Goal: Register for event/course

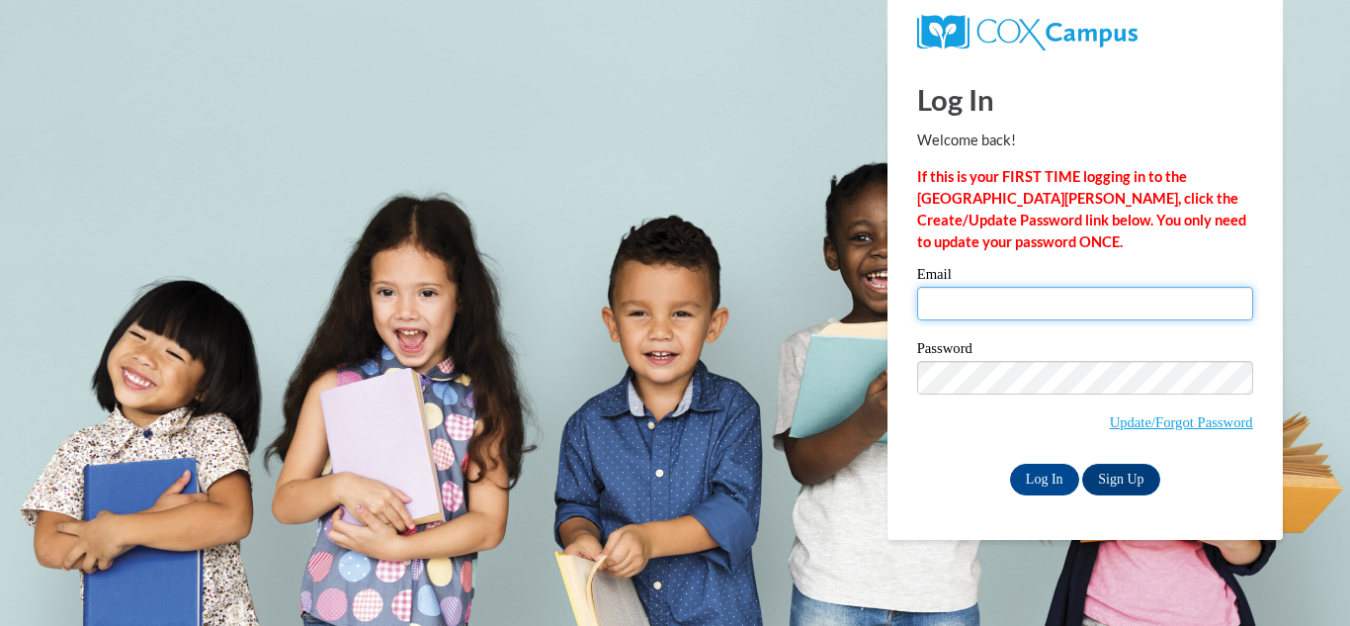
click at [969, 300] on input "Email" at bounding box center [1085, 304] width 336 height 34
type input "lesliemarsh40@yahoo.com"
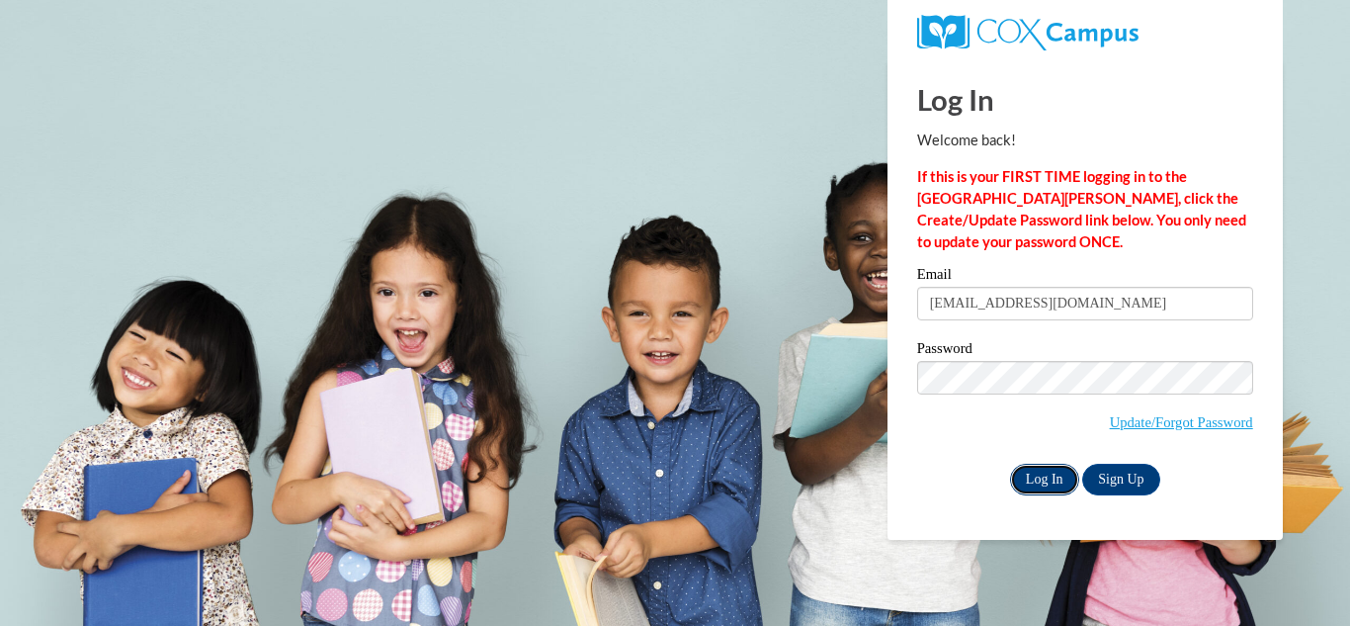
click at [1045, 480] on input "Log In" at bounding box center [1044, 479] width 69 height 32
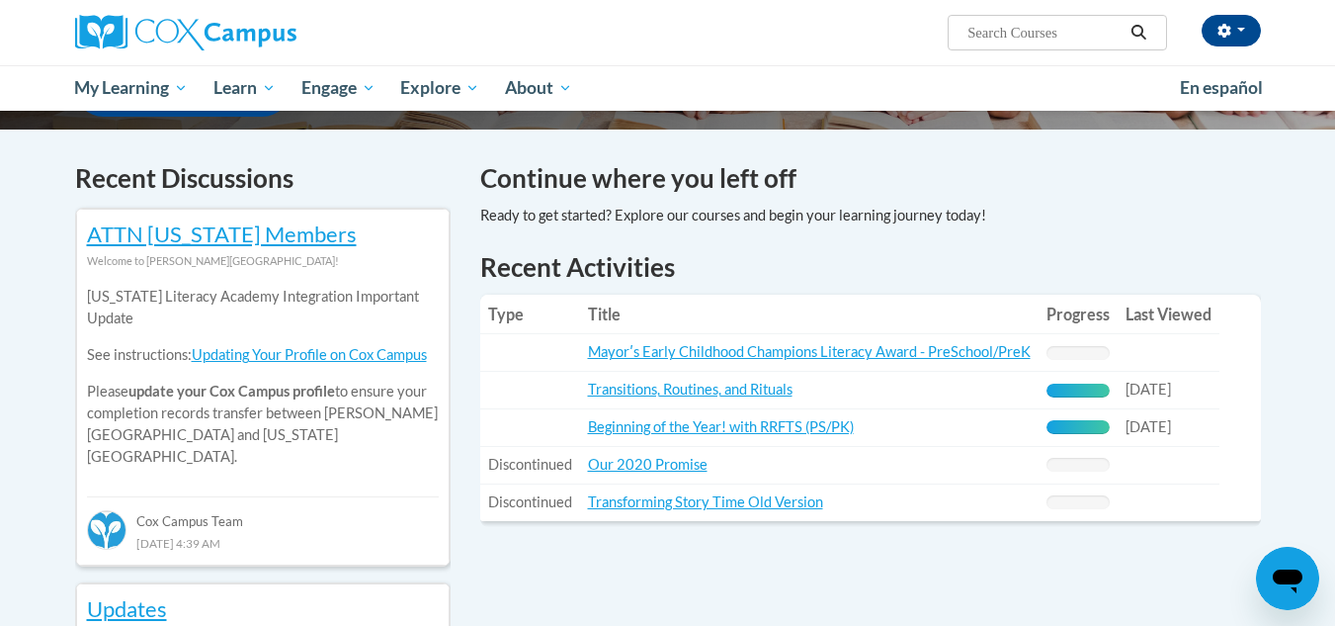
scroll to position [572, 0]
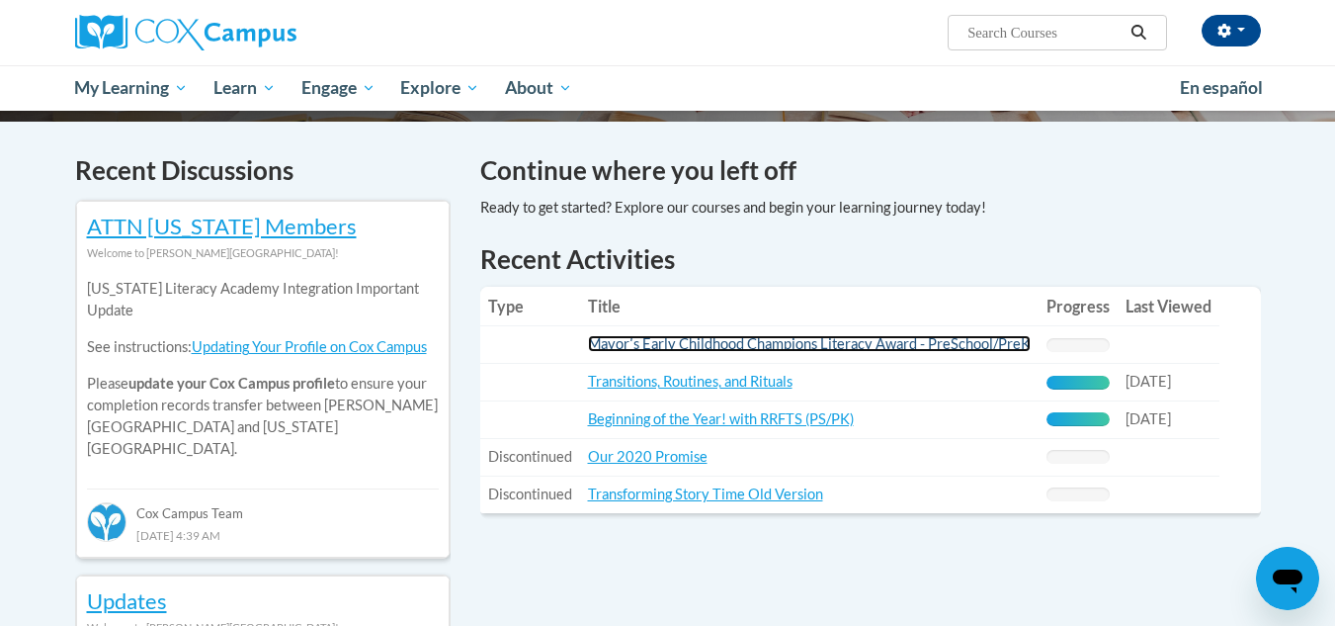
click at [740, 349] on link "Mayorʹs Early Childhood Champions Literacy Award - PreSchool/PreK" at bounding box center [809, 343] width 443 height 17
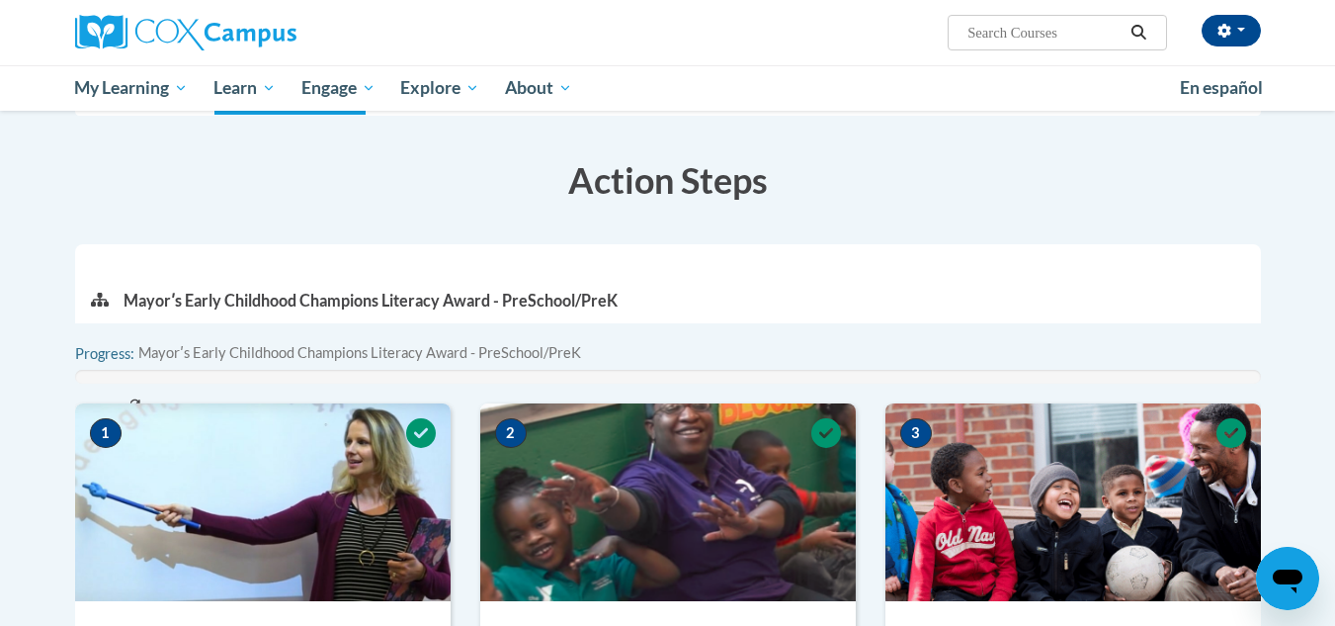
scroll to position [199, 0]
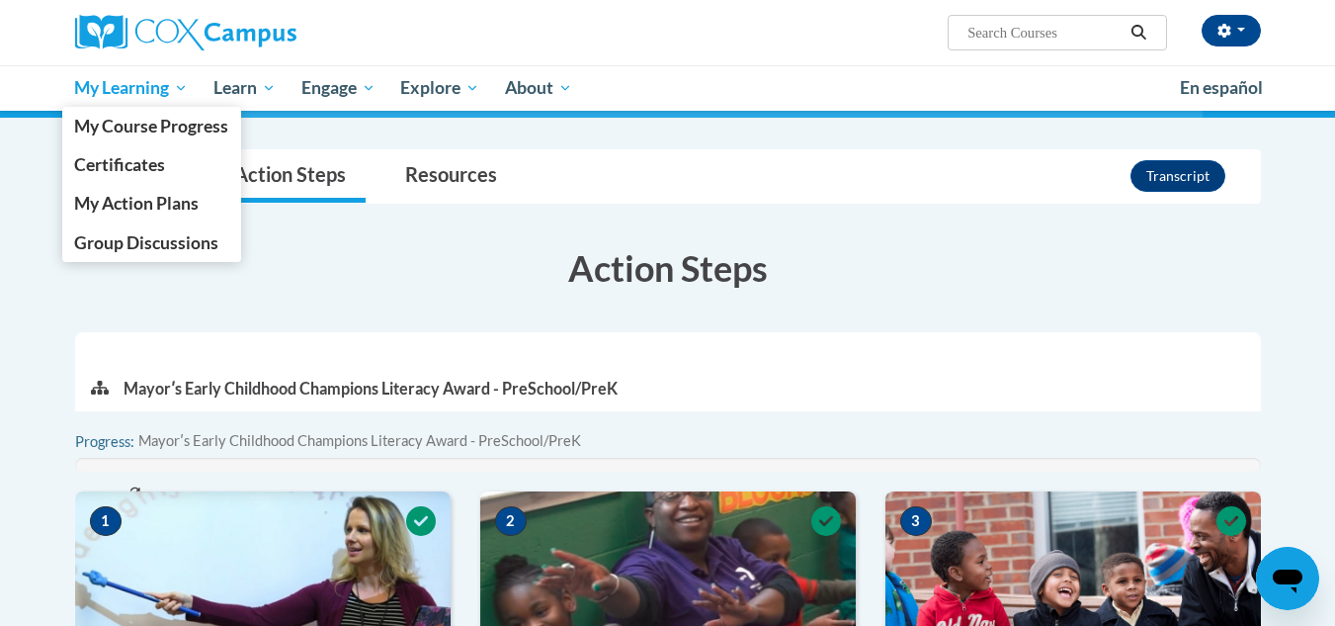
click at [182, 85] on span "My Learning" at bounding box center [131, 88] width 114 height 24
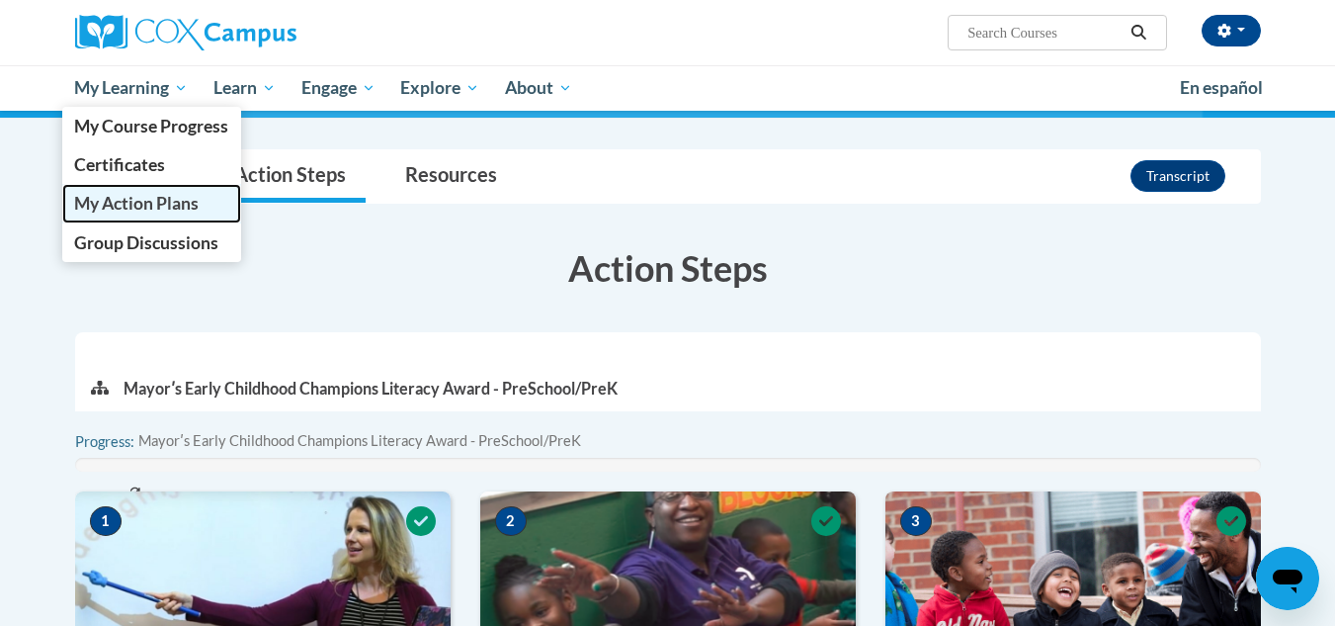
click at [136, 200] on span "My Action Plans" at bounding box center [136, 203] width 125 height 21
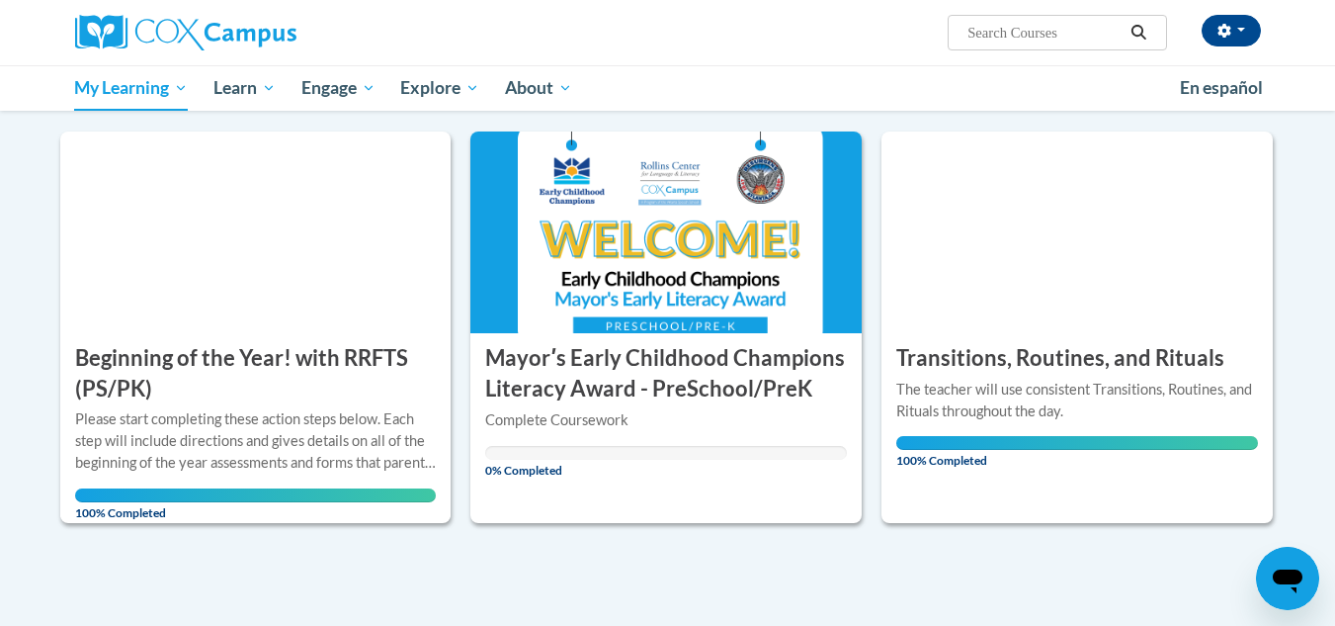
scroll to position [236, 0]
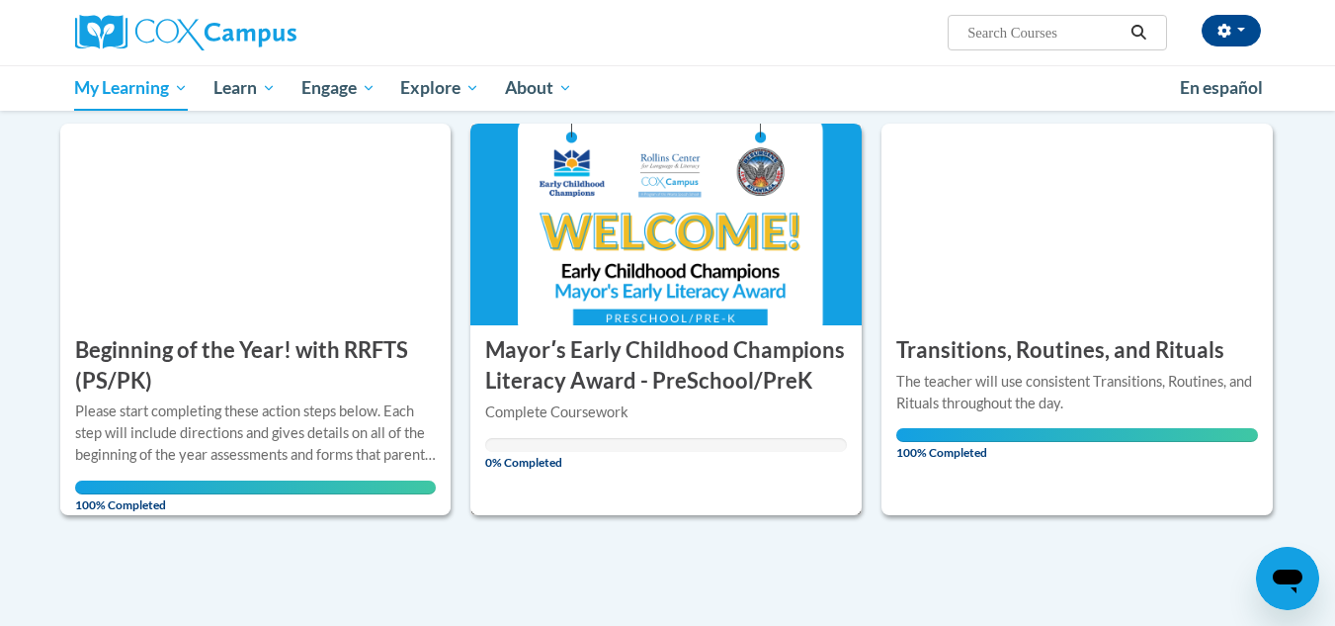
click at [585, 409] on div "Complete Coursework" at bounding box center [666, 412] width 362 height 22
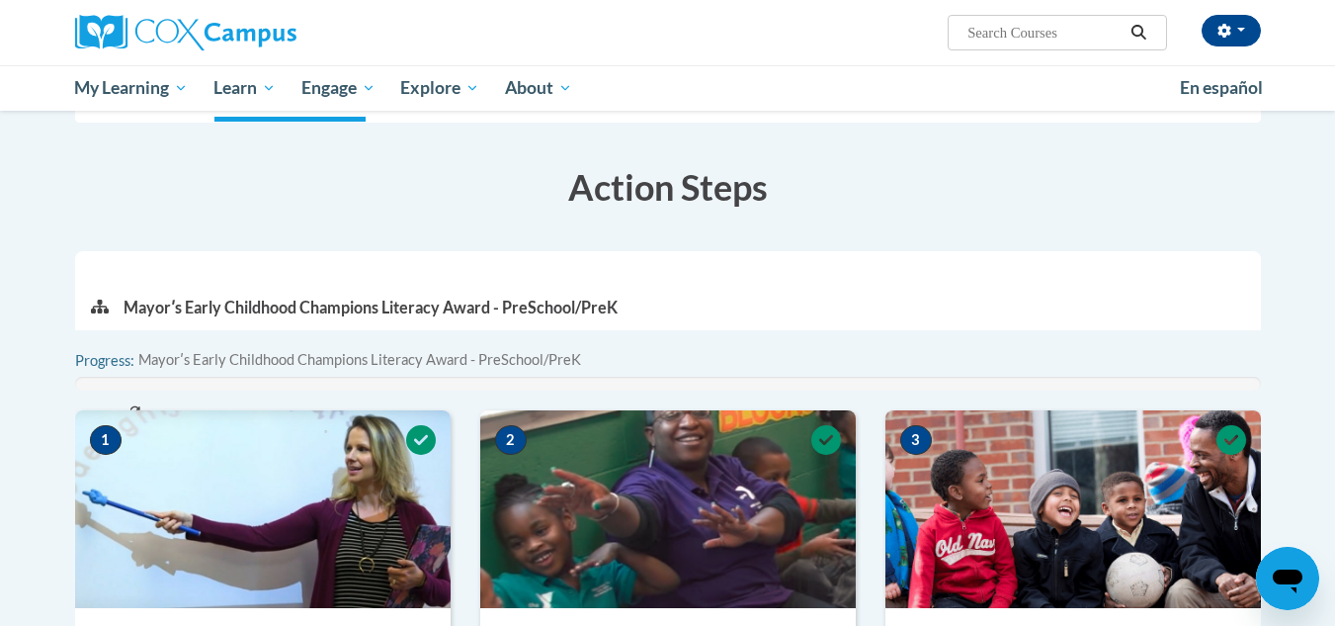
scroll to position [295, 0]
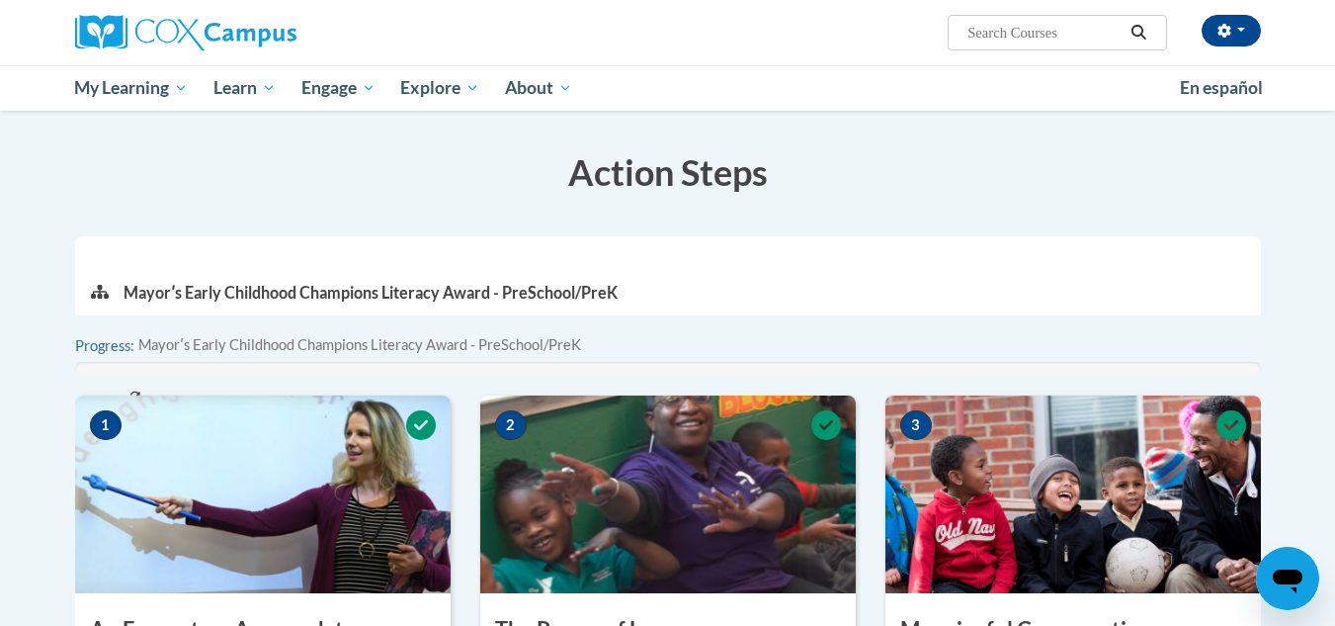
click at [254, 497] on img at bounding box center [263, 494] width 376 height 198
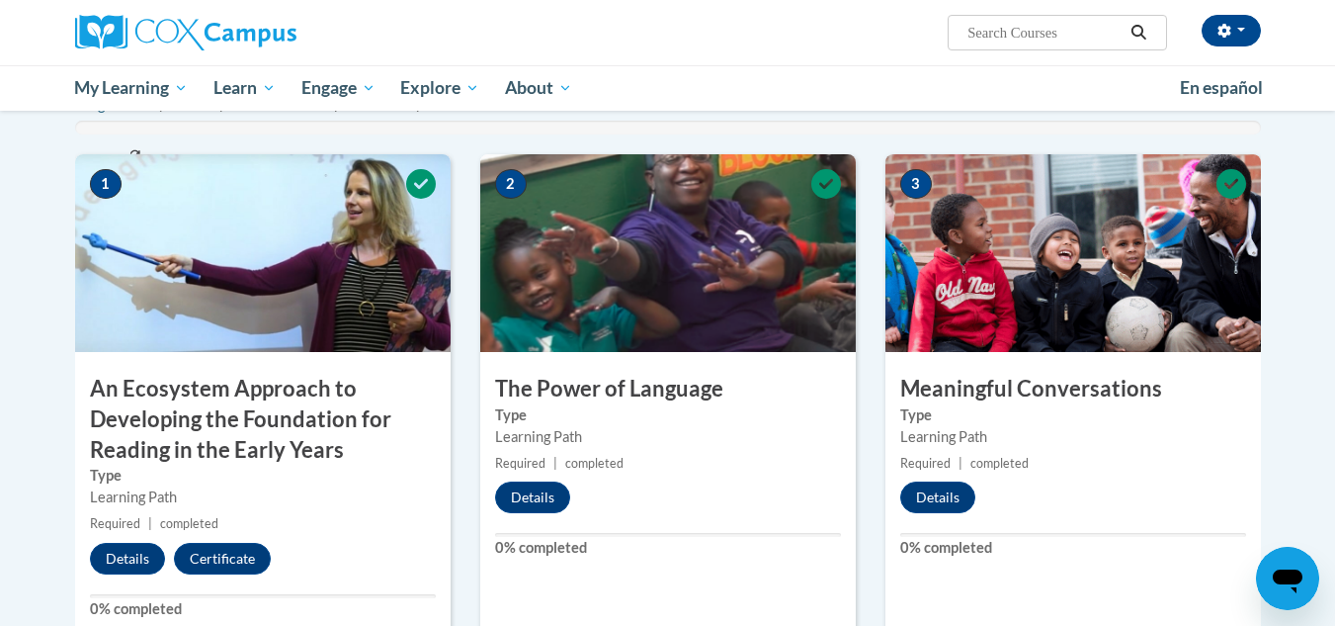
scroll to position [555, 0]
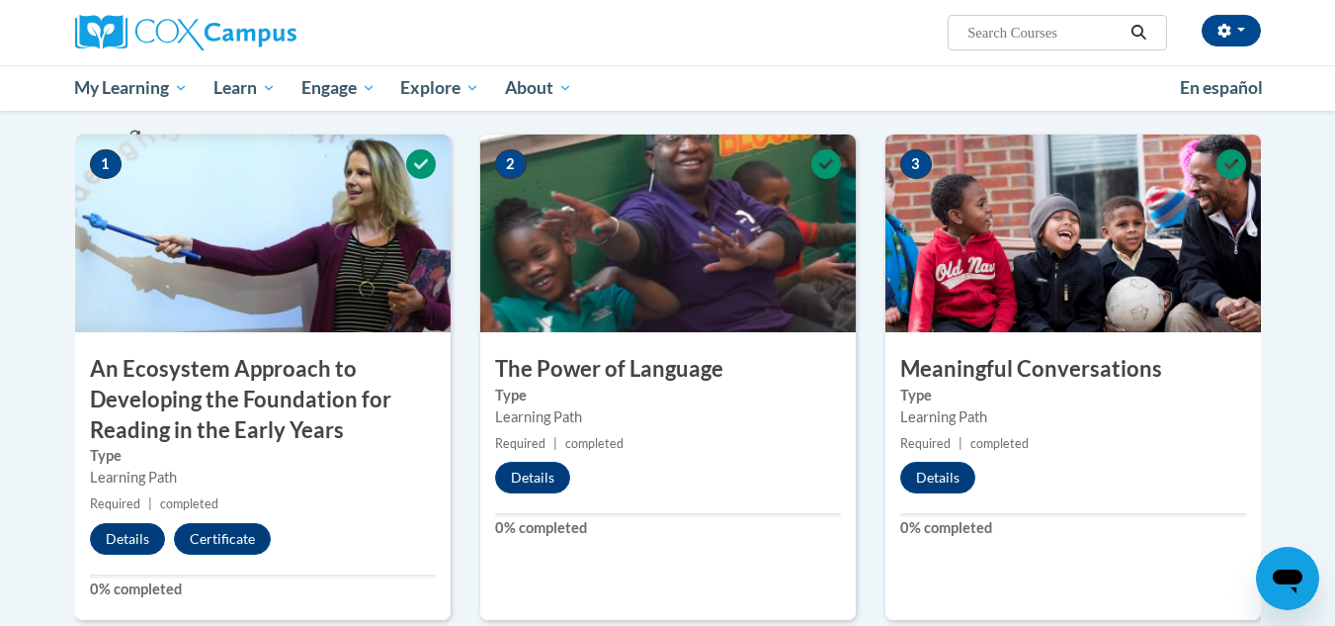
click at [337, 216] on img at bounding box center [263, 233] width 376 height 198
click at [153, 197] on img at bounding box center [263, 233] width 376 height 198
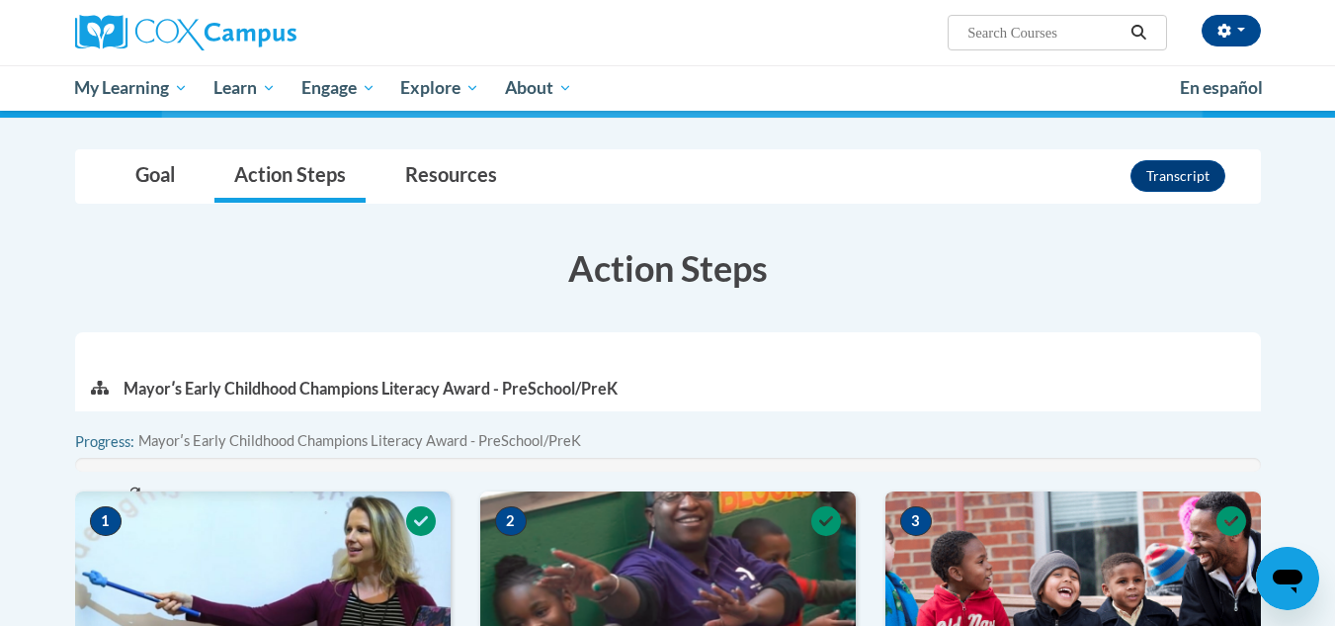
scroll to position [268, 0]
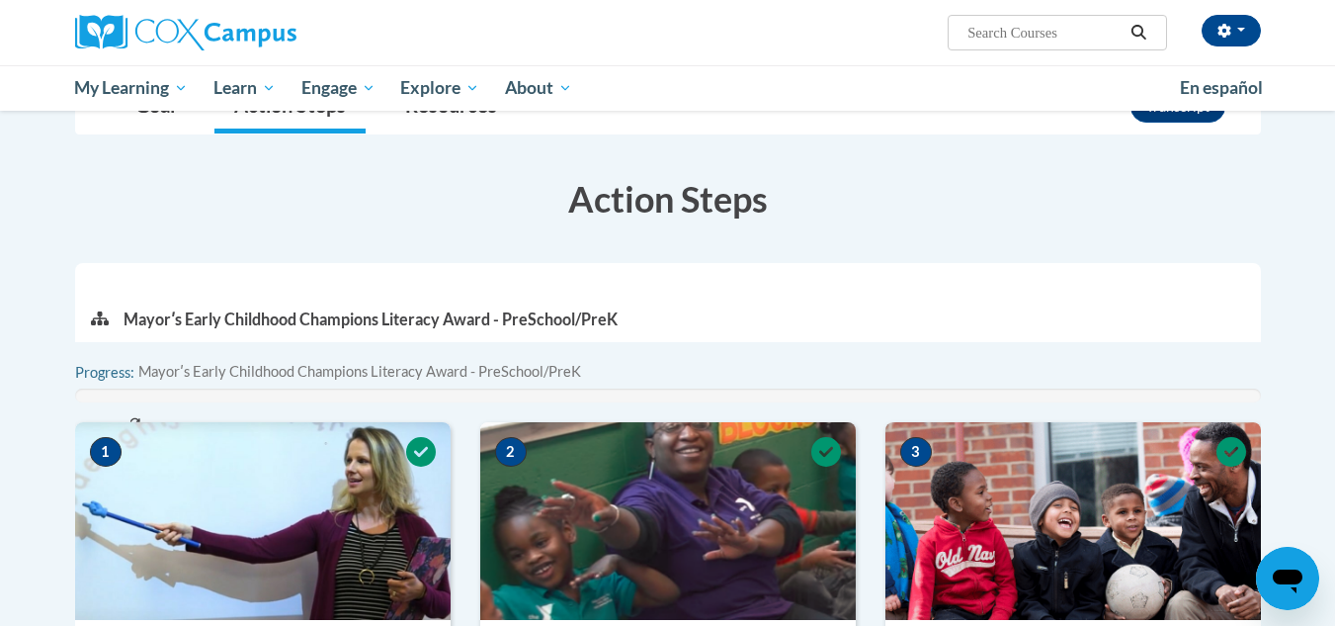
click at [238, 486] on img at bounding box center [263, 521] width 376 height 198
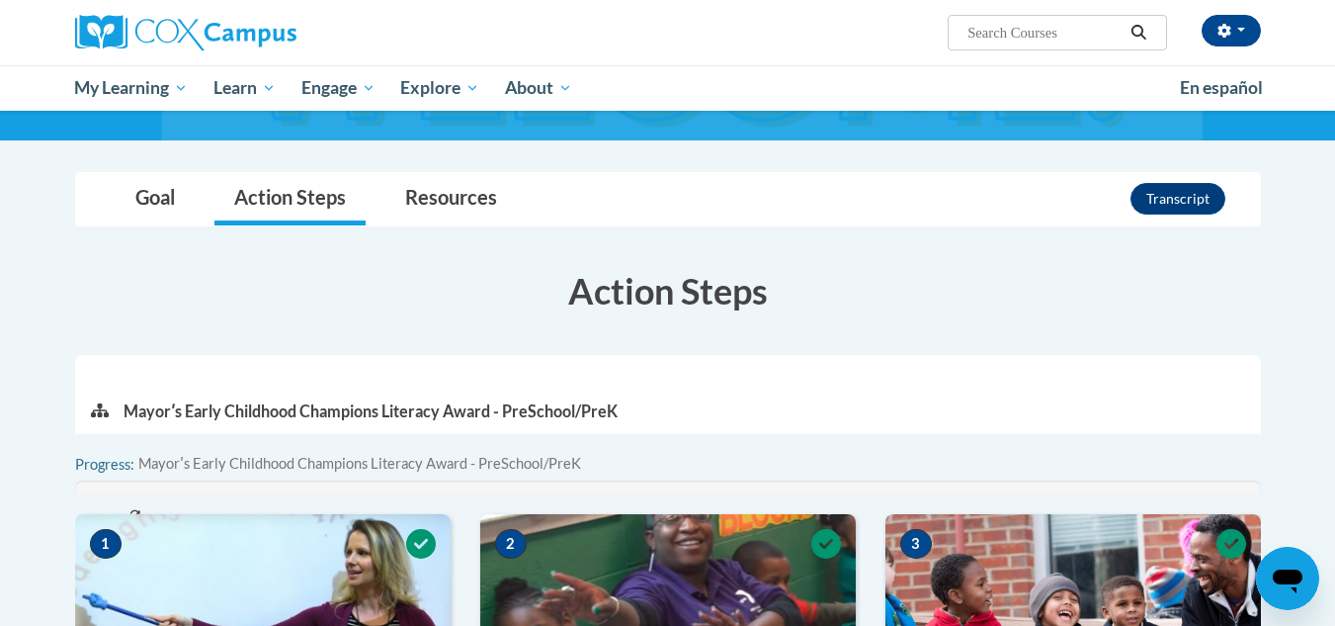
scroll to position [149, 0]
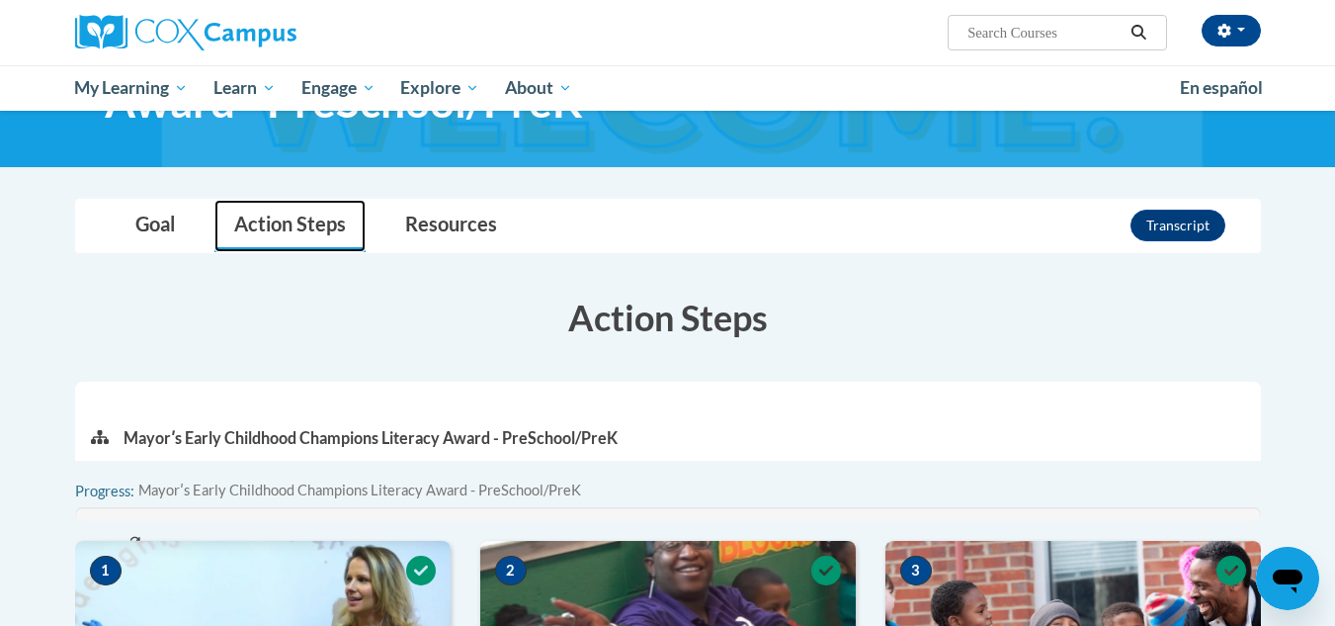
click at [330, 217] on link "Action Steps" at bounding box center [289, 226] width 151 height 52
click at [315, 217] on link "Action Steps" at bounding box center [289, 226] width 151 height 52
click at [314, 222] on link "Action Steps" at bounding box center [289, 226] width 151 height 52
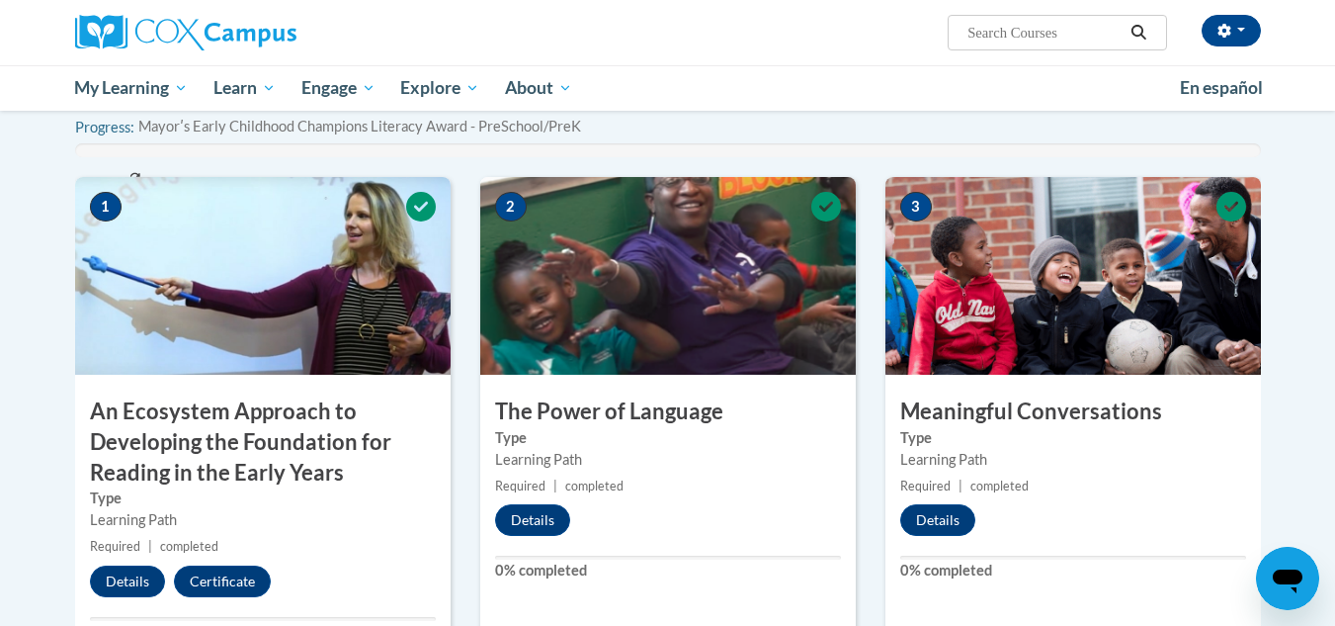
scroll to position [498, 0]
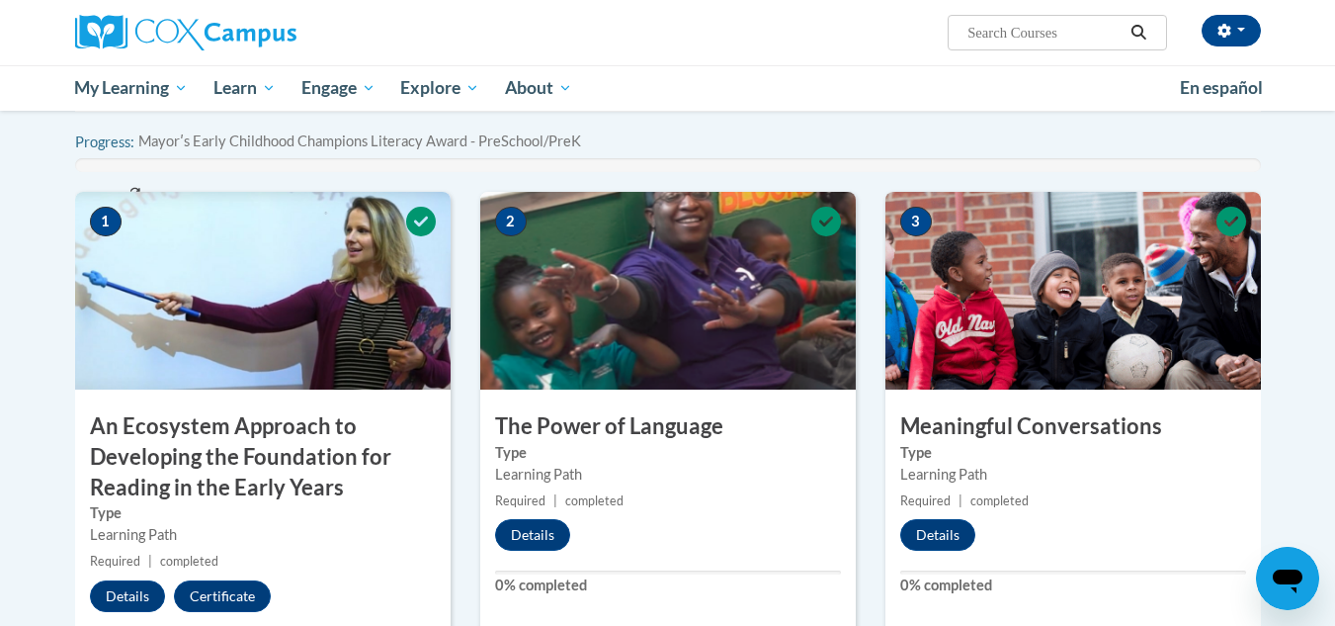
click at [702, 304] on img at bounding box center [668, 291] width 376 height 198
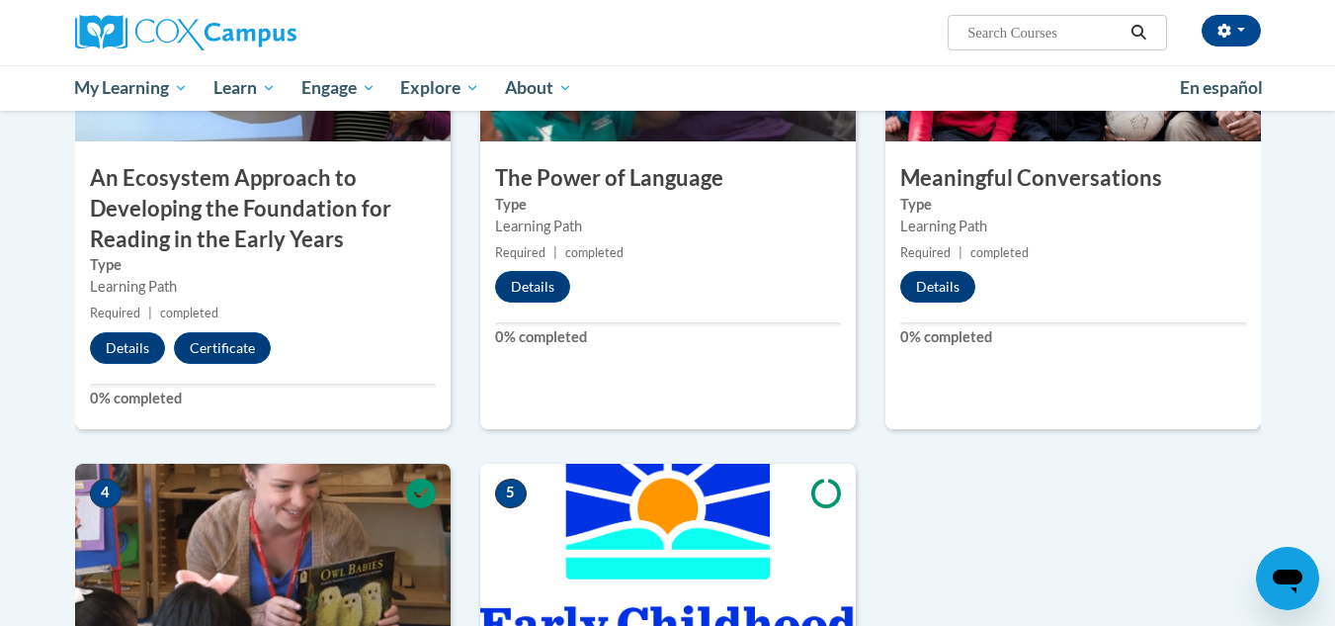
scroll to position [758, 0]
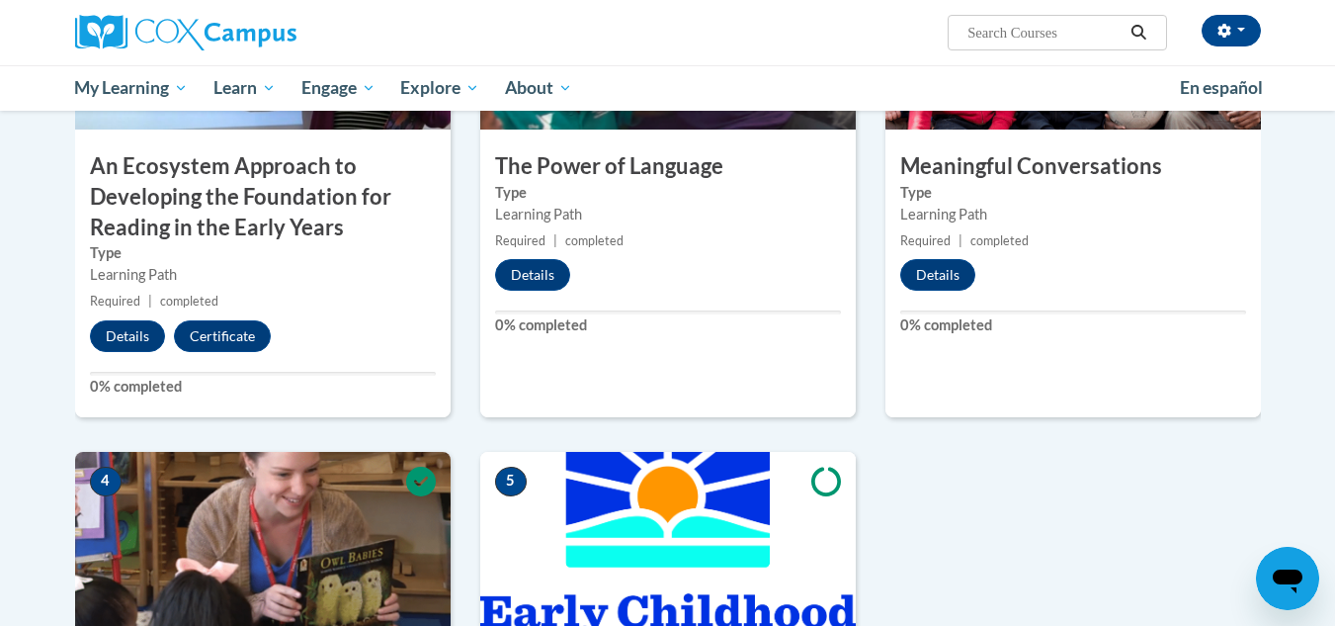
click at [979, 42] on input "Search..." at bounding box center [1045, 33] width 158 height 24
type input "implicit bias in education"
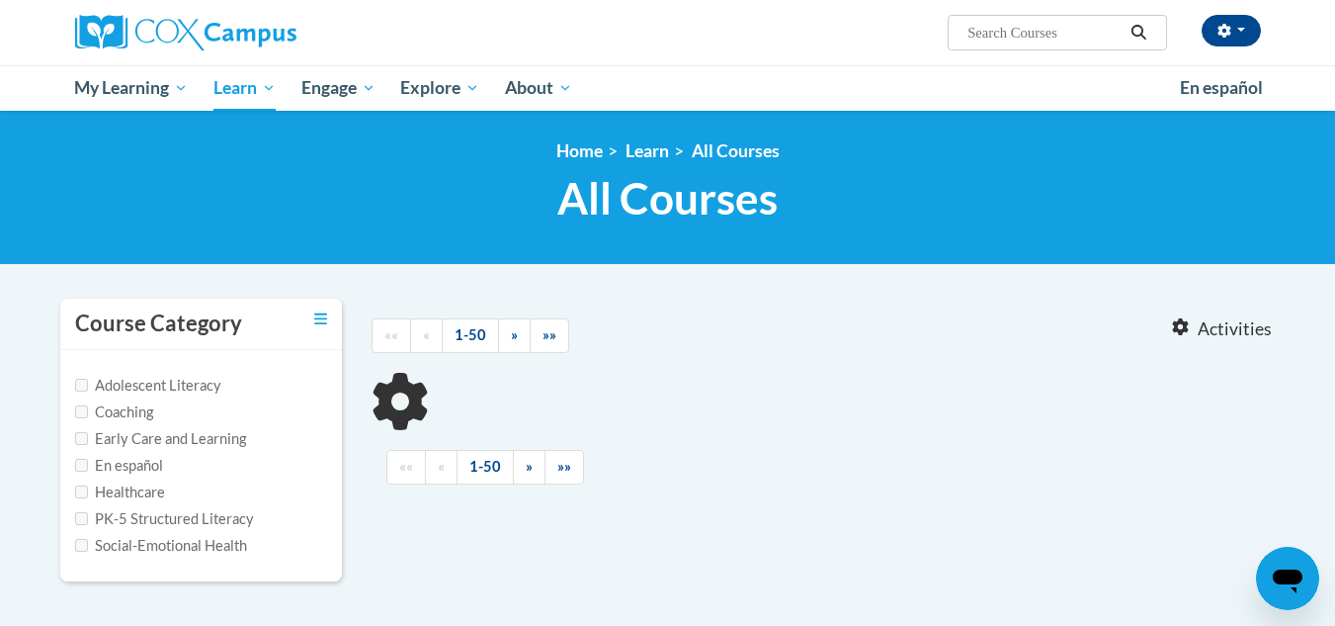
type input "implicit bias in education"
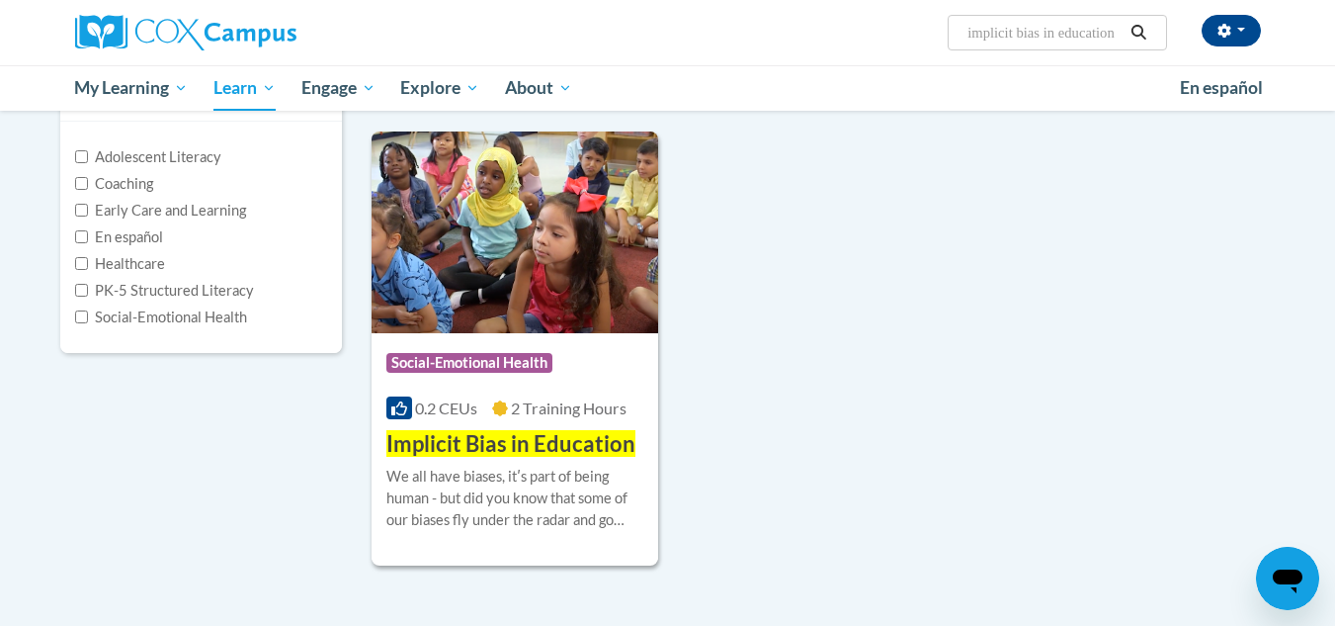
scroll to position [245, 0]
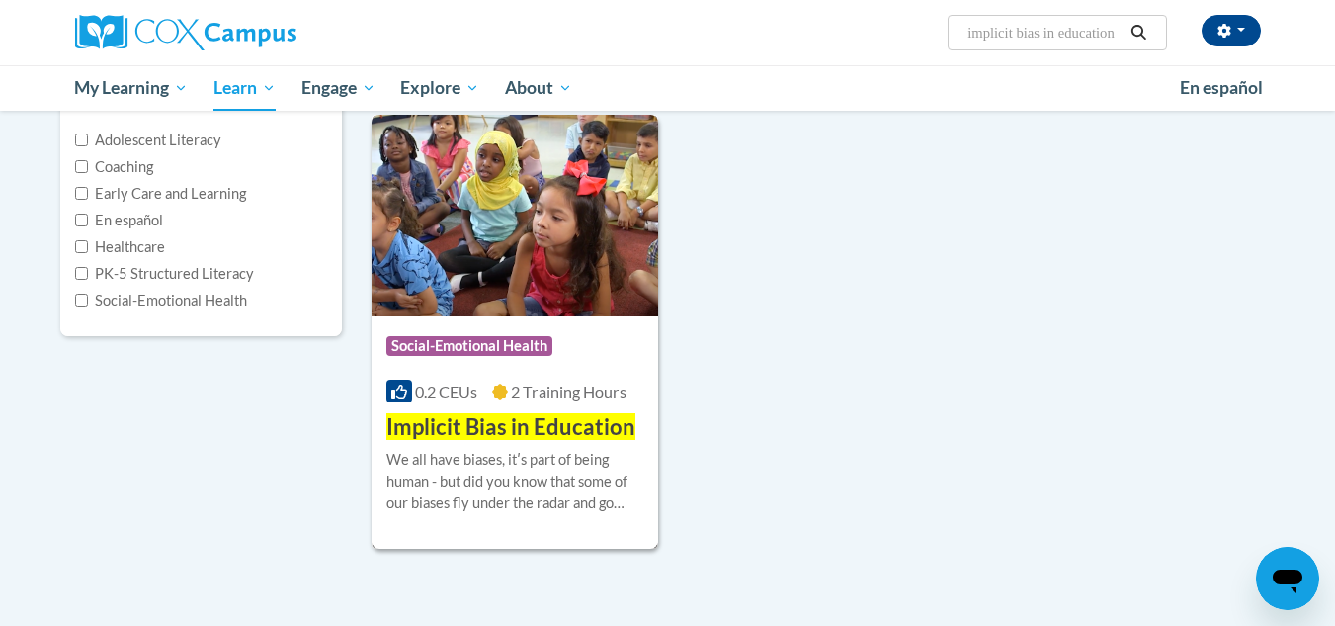
click at [461, 434] on span "Implicit Bias in Education" at bounding box center [510, 426] width 249 height 27
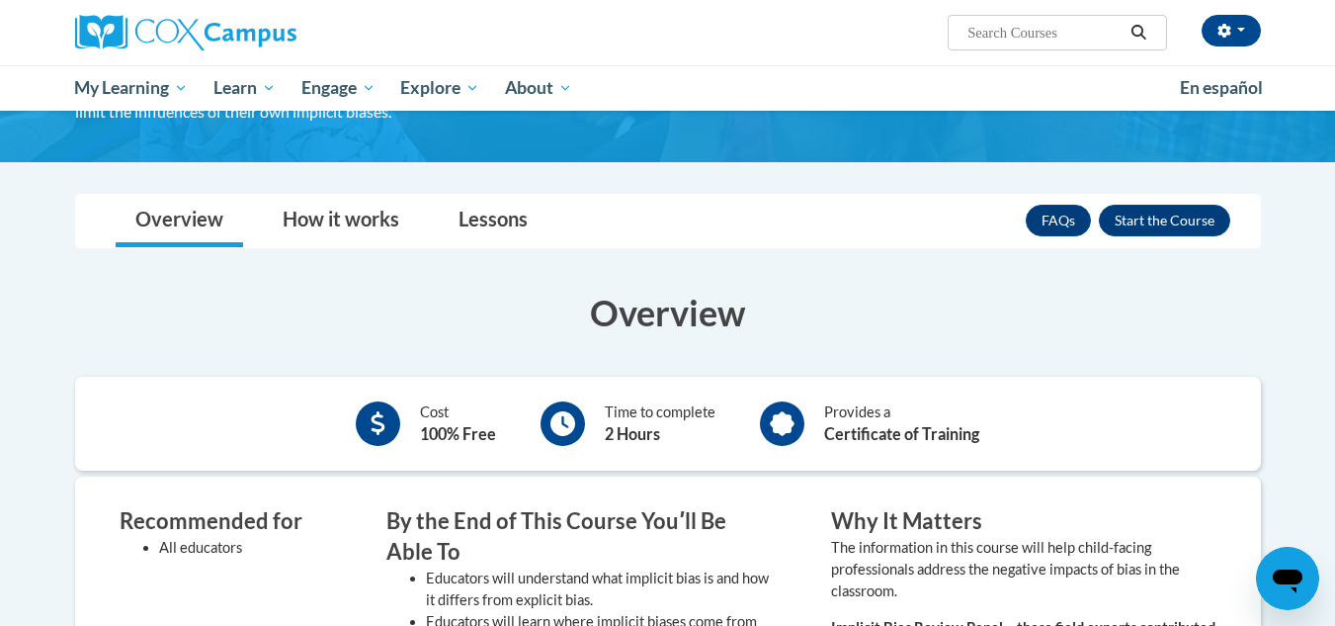
scroll to position [321, 0]
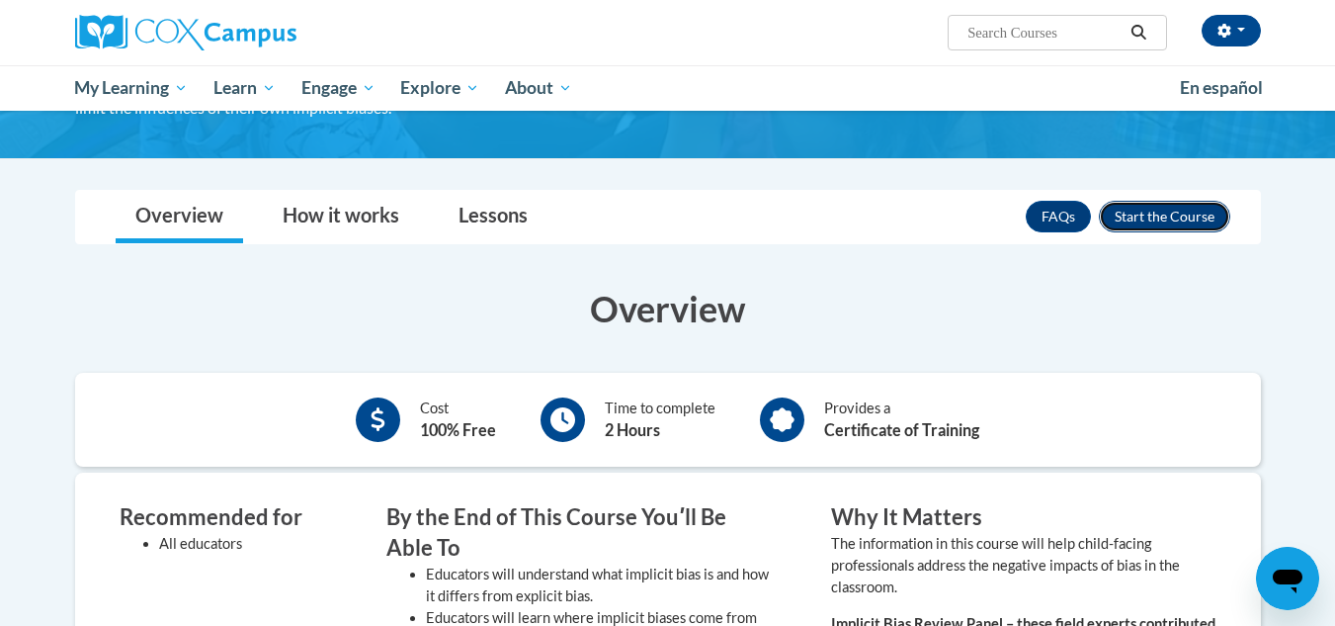
click at [1153, 213] on button "Enroll" at bounding box center [1164, 217] width 131 height 32
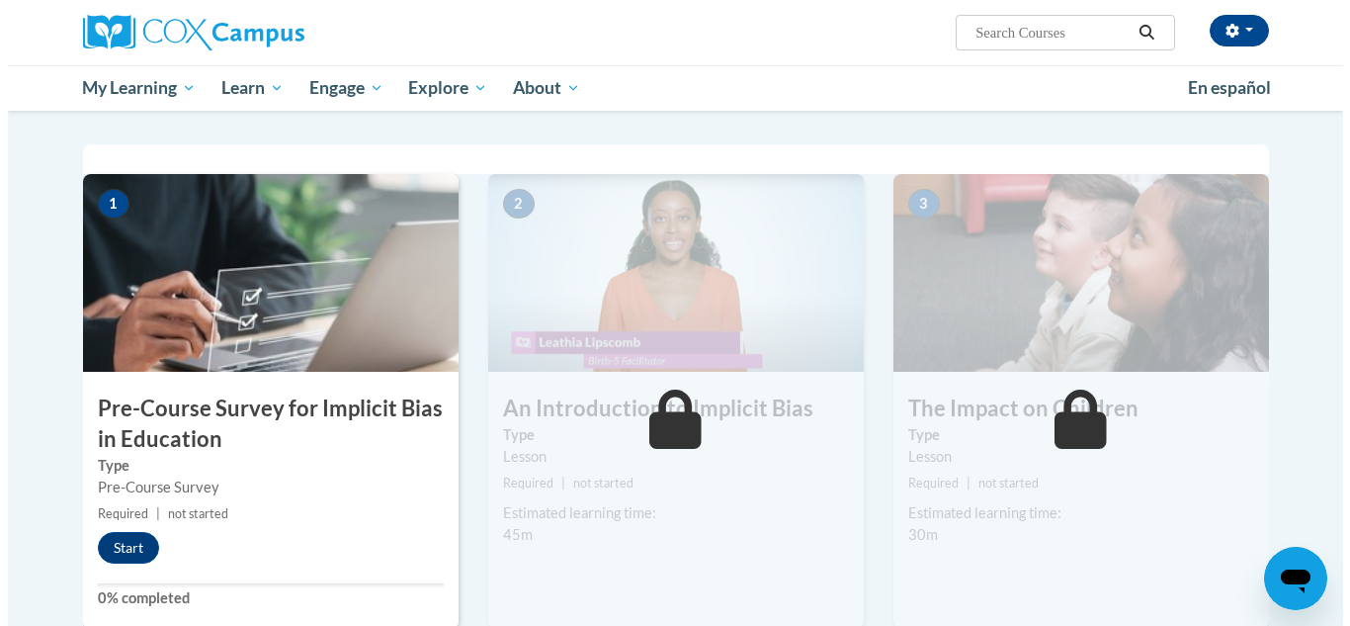
scroll to position [387, 0]
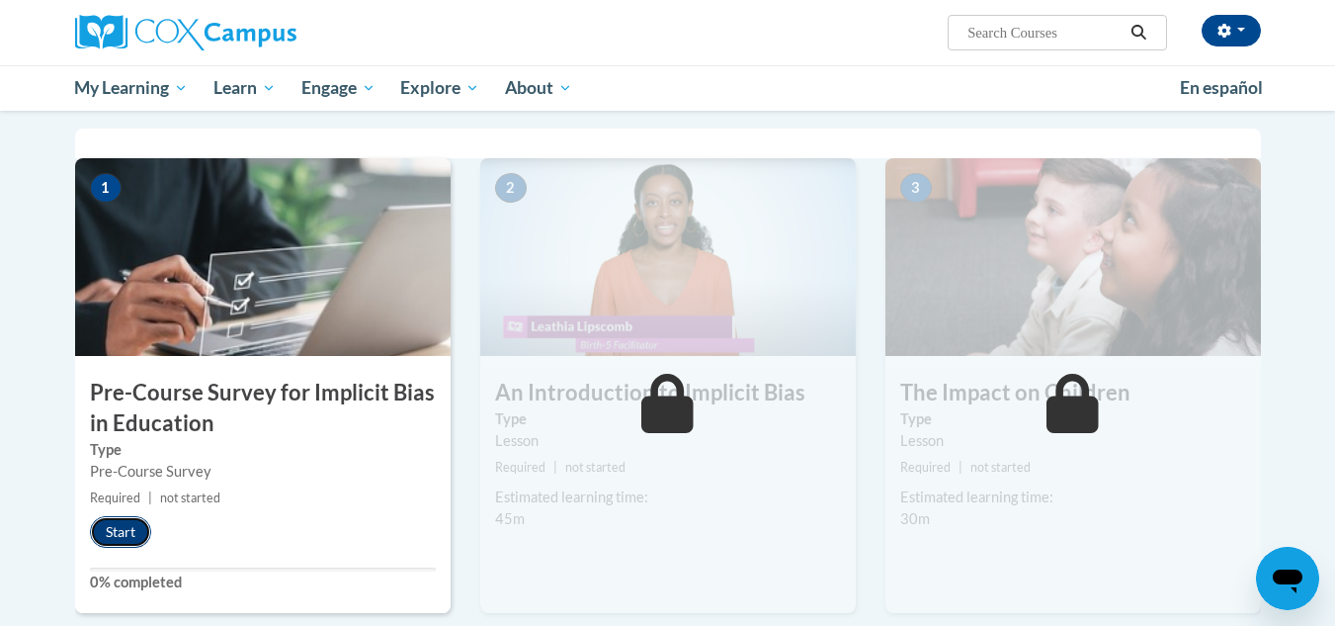
click at [133, 527] on button "Start" at bounding box center [120, 532] width 61 height 32
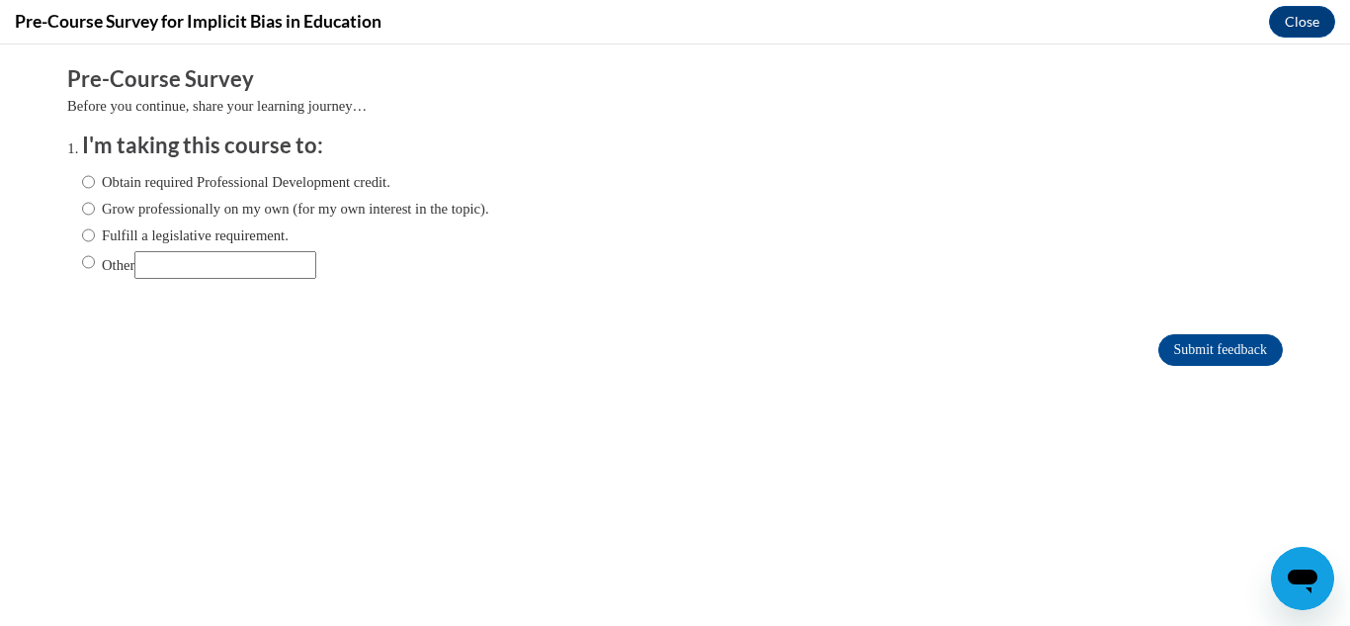
scroll to position [0, 0]
click at [82, 184] on input "Obtain required Professional Development credit." at bounding box center [88, 182] width 13 height 22
radio input "true"
click at [1162, 355] on input "Submit feedback" at bounding box center [1220, 350] width 125 height 32
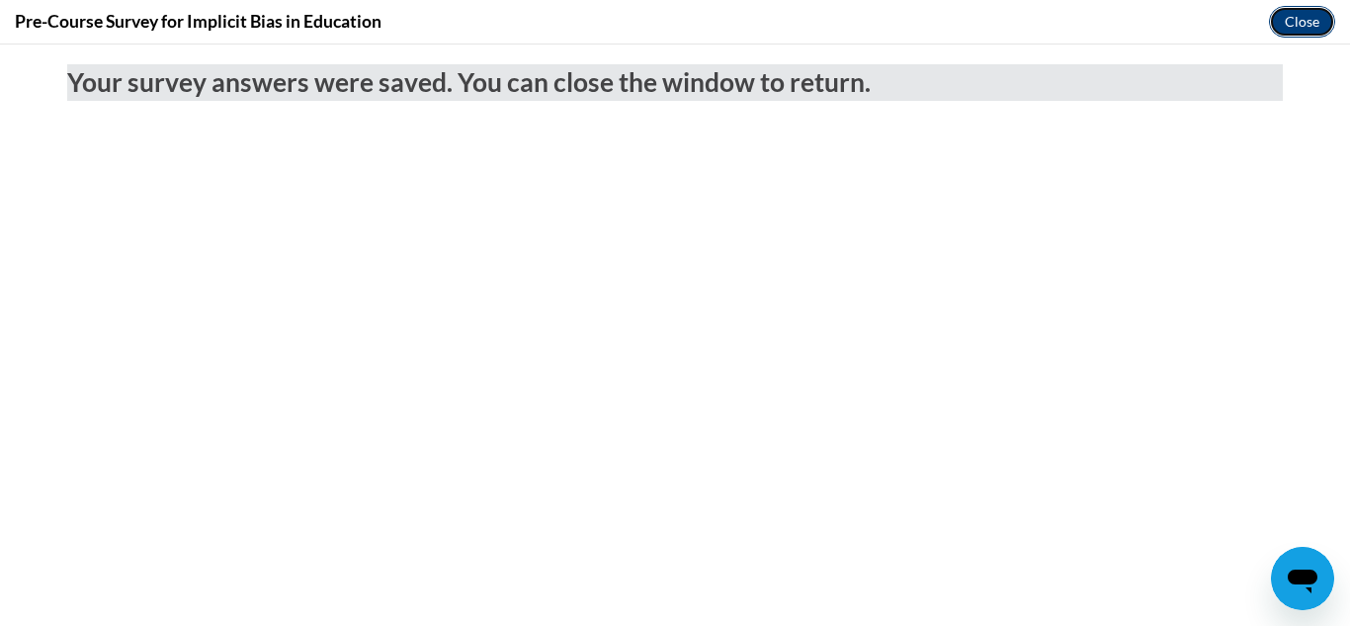
click at [1295, 18] on button "Close" at bounding box center [1302, 22] width 66 height 32
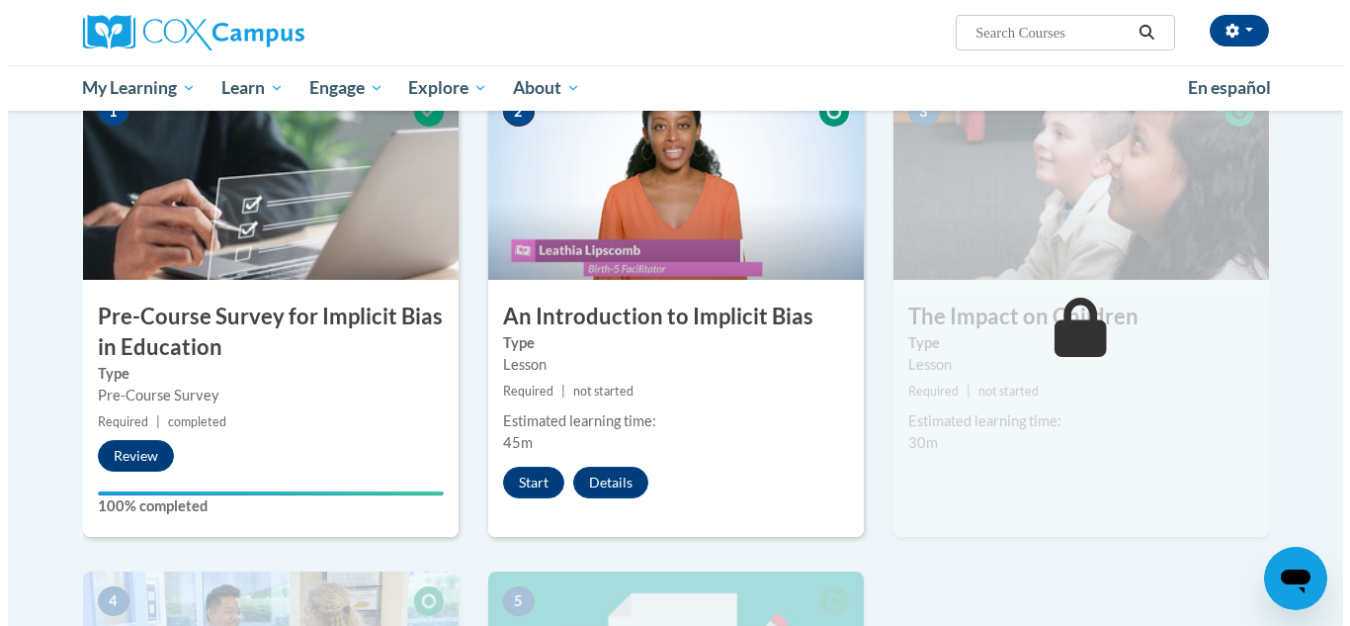
scroll to position [473, 0]
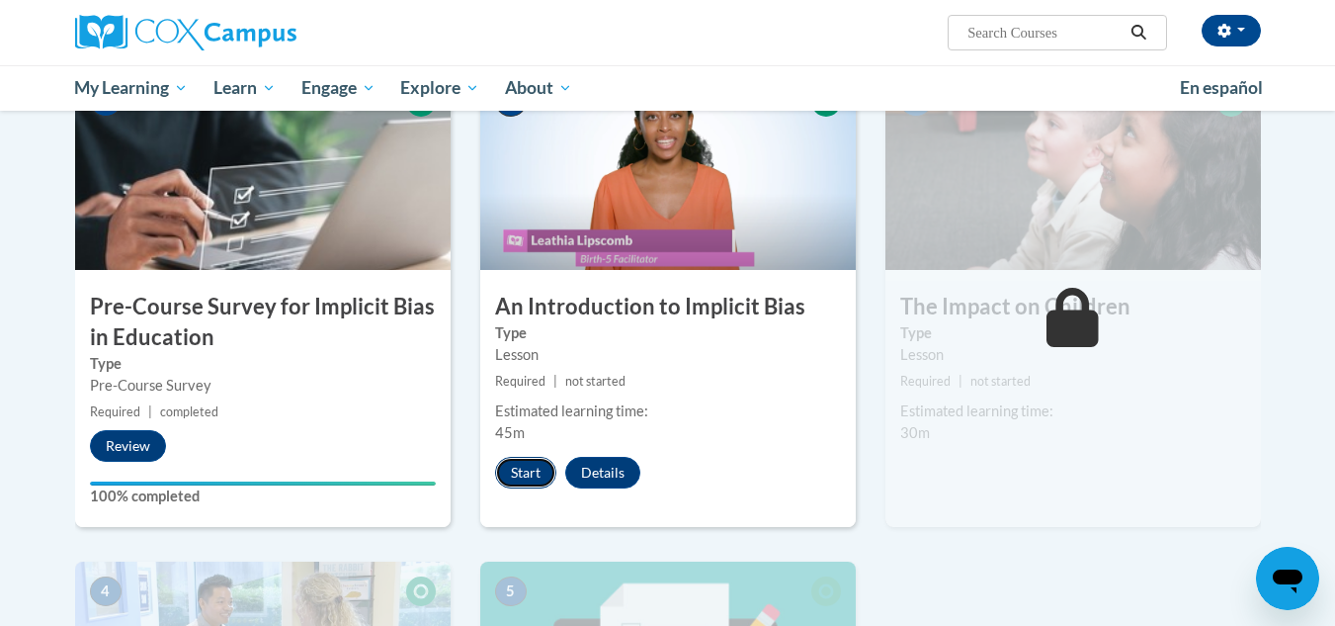
click at [539, 465] on button "Start" at bounding box center [525, 473] width 61 height 32
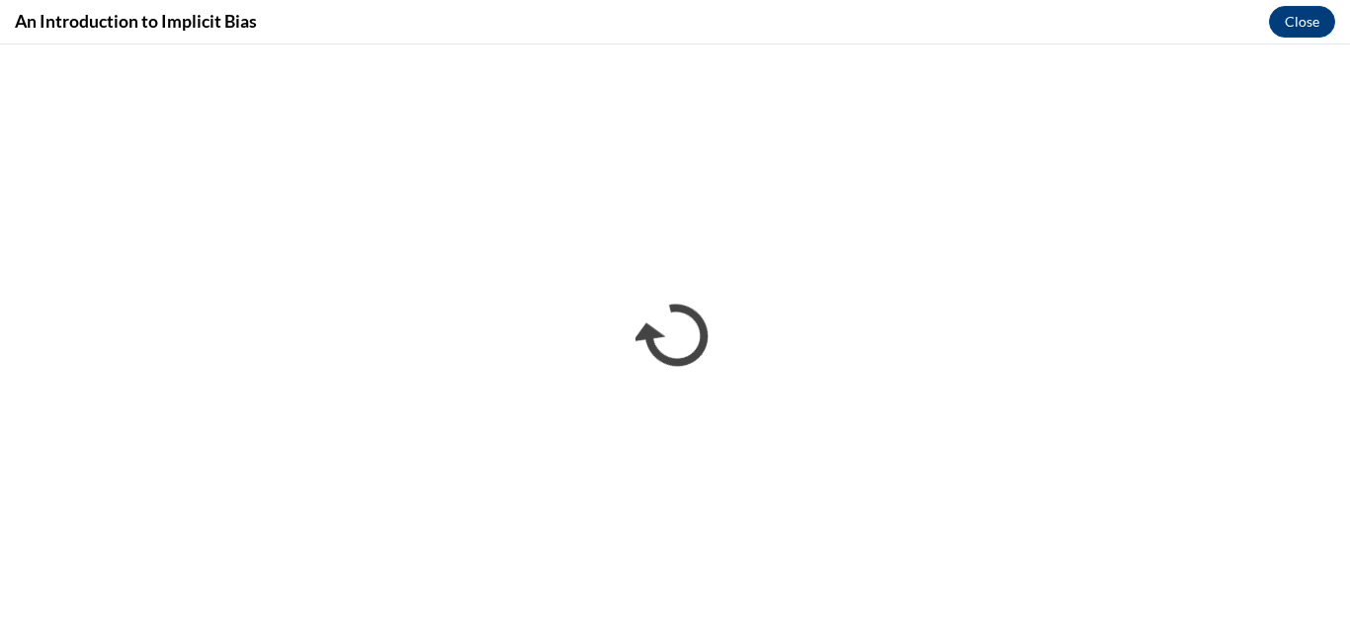
scroll to position [0, 0]
